Goal: Task Accomplishment & Management: Complete application form

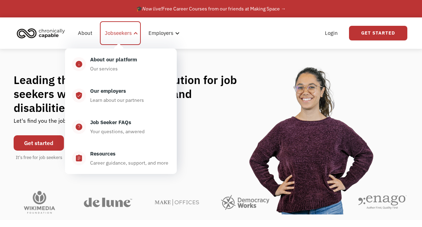
click at [121, 36] on div "Jobseekers" at bounding box center [118, 33] width 27 height 8
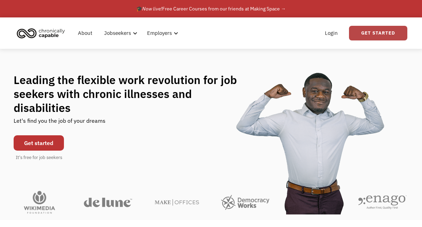
click at [398, 33] on link "Get Started" at bounding box center [378, 33] width 58 height 15
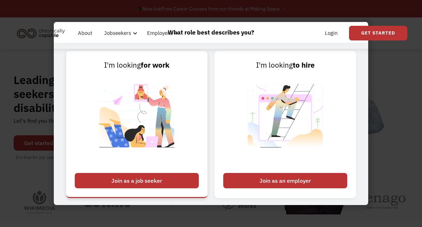
click at [173, 176] on div "Join as a job seeker" at bounding box center [137, 180] width 124 height 15
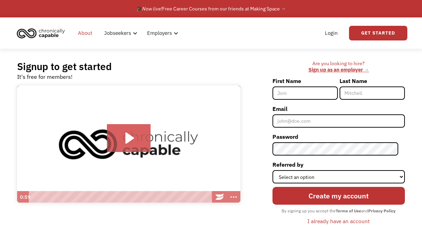
click at [85, 37] on link "About" at bounding box center [85, 33] width 23 height 22
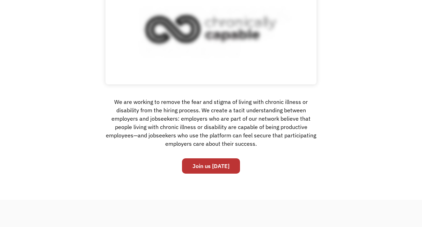
scroll to position [110, 0]
